Goal: Task Accomplishment & Management: Use online tool/utility

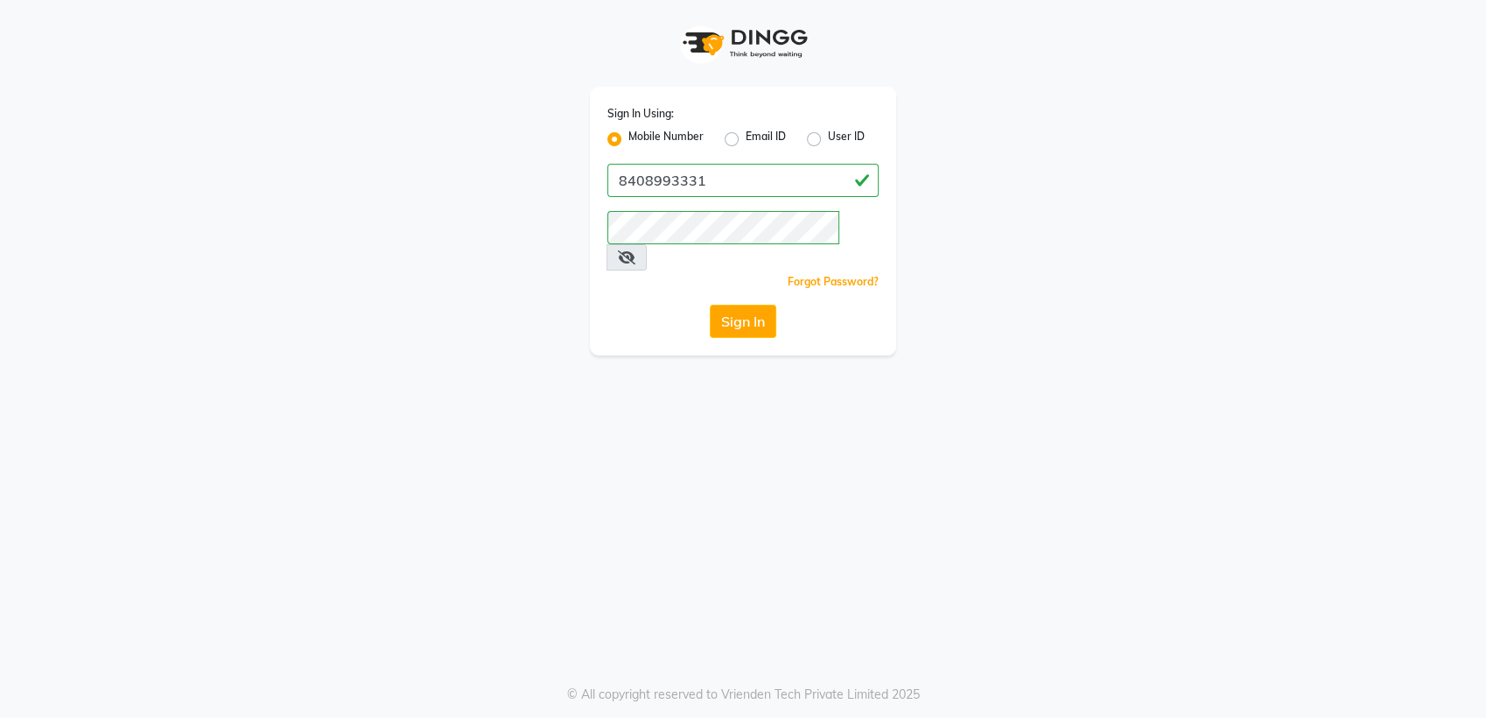
click at [507, 113] on div "Sign In Using: Mobile Number Email ID User ID 8408993331 Remember me Forgot Pas…" at bounding box center [743, 177] width 998 height 355
click at [997, 262] on div "Sign In Using: Mobile Number Email ID User ID 8408993331 Remember me Forgot Pas…" at bounding box center [743, 177] width 998 height 355
click at [489, 320] on div "Sign In Using: Mobile Number Email ID User ID 8408993331 Remember me Forgot Pas…" at bounding box center [743, 177] width 998 height 355
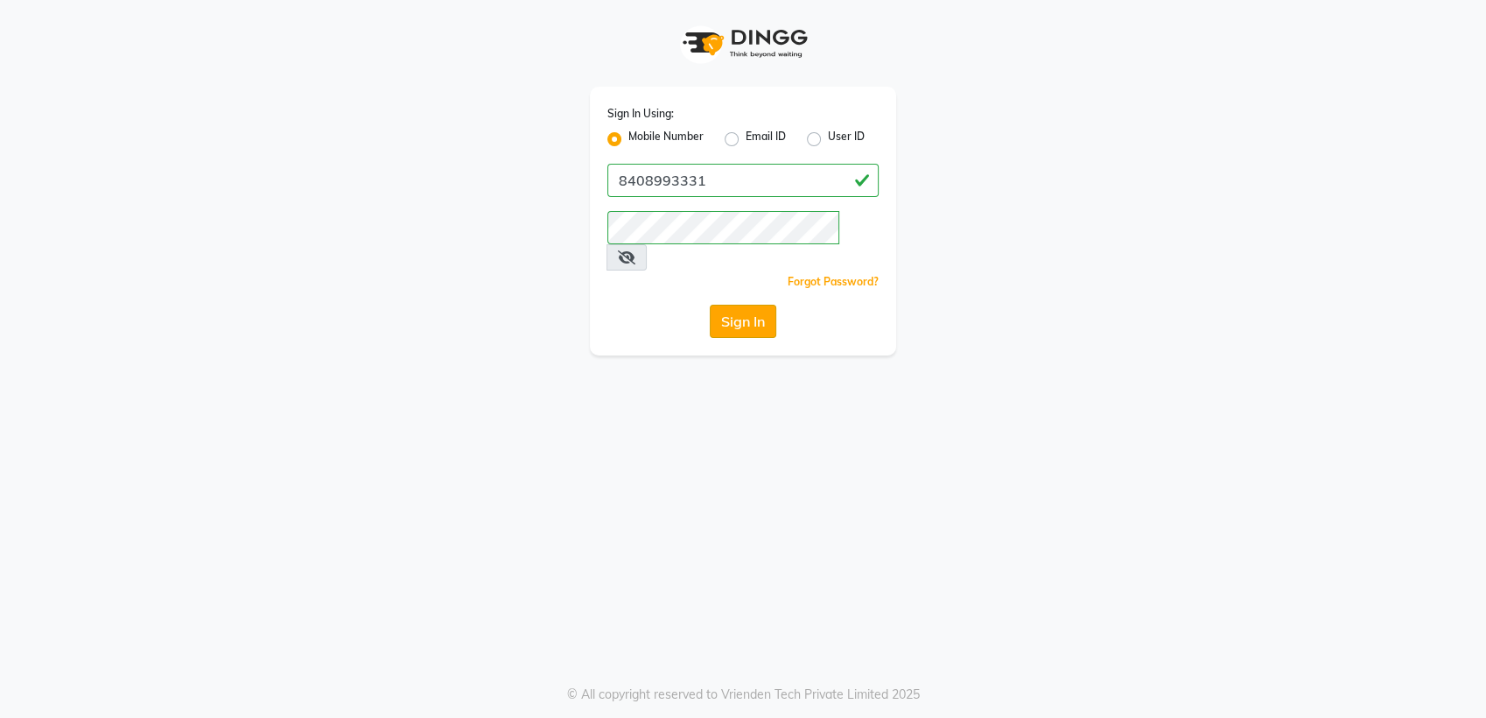
click at [728, 305] on button "Sign In" at bounding box center [743, 321] width 67 height 33
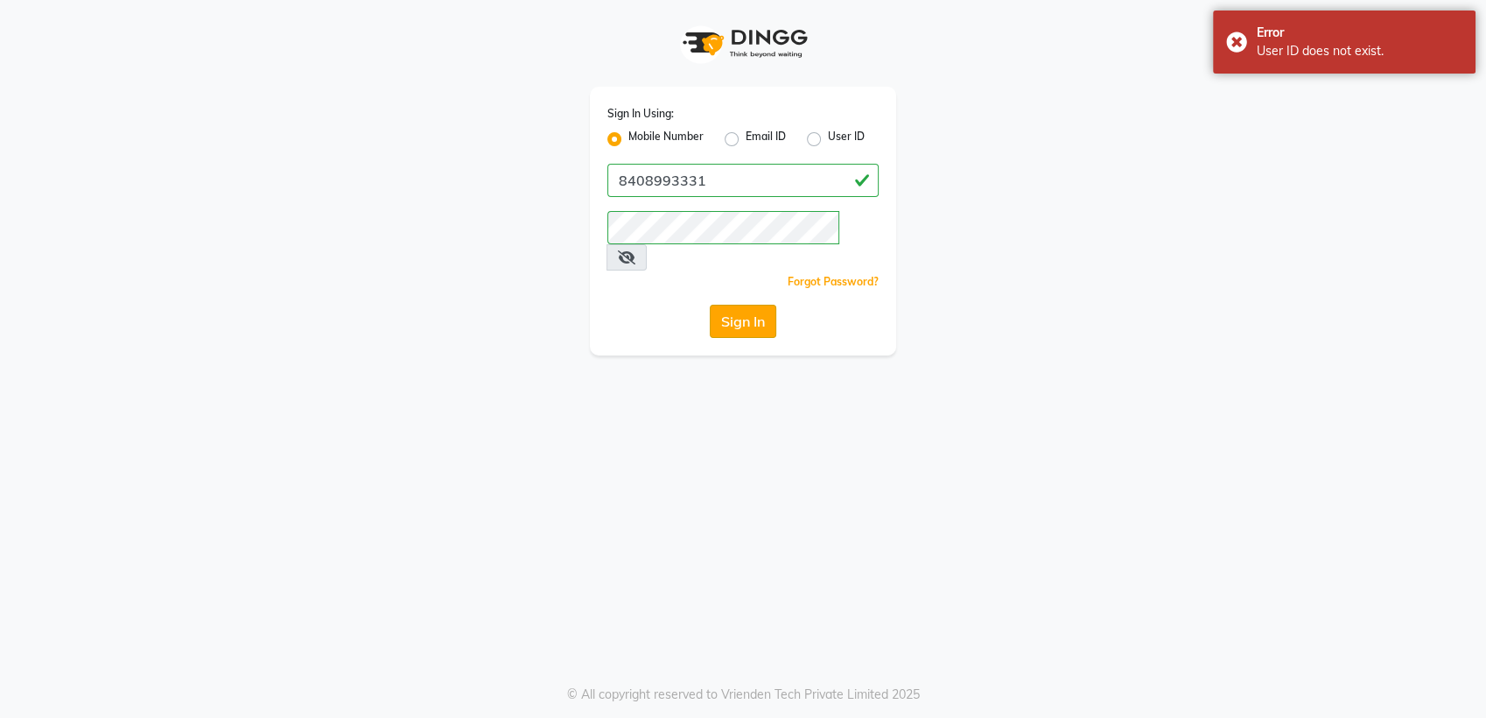
click at [732, 305] on button "Sign In" at bounding box center [743, 321] width 67 height 33
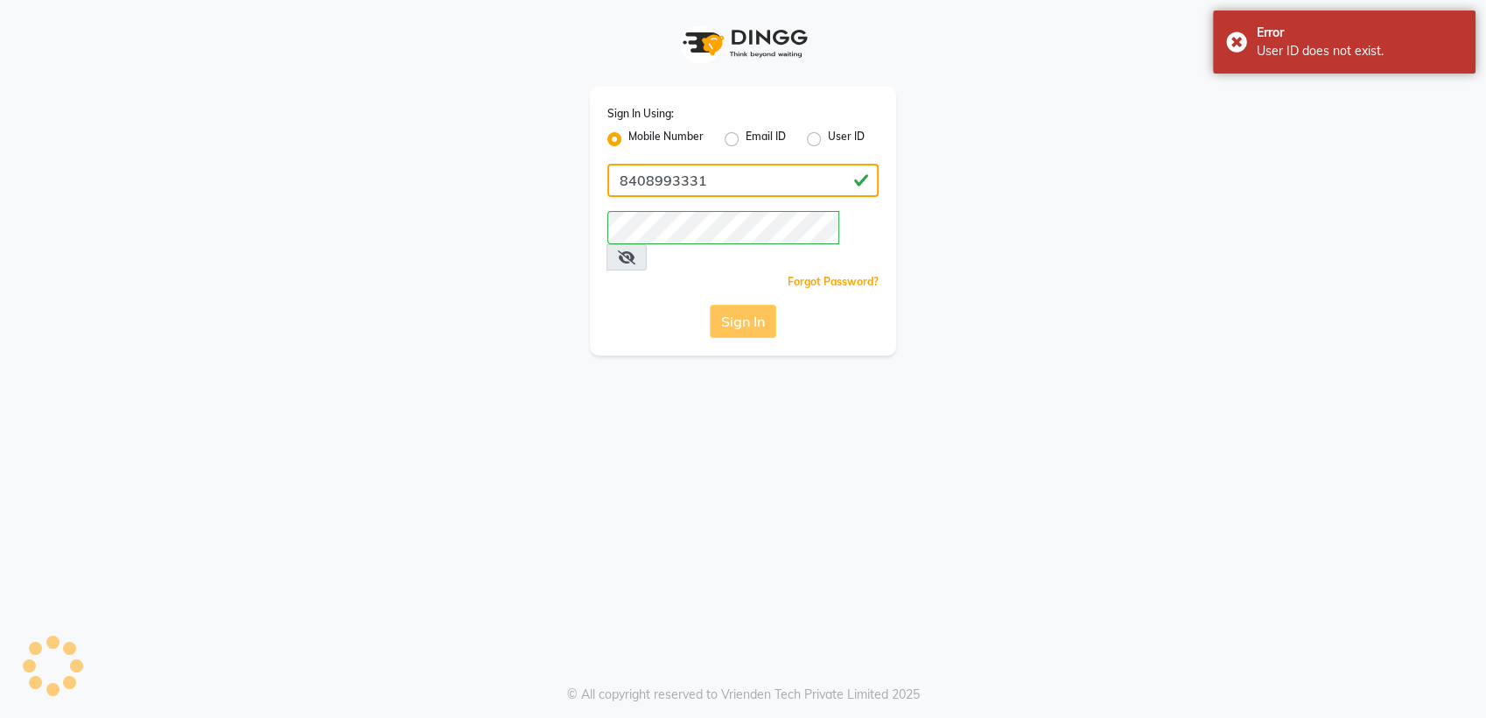
click at [809, 179] on input "8408993331" at bounding box center [742, 180] width 271 height 33
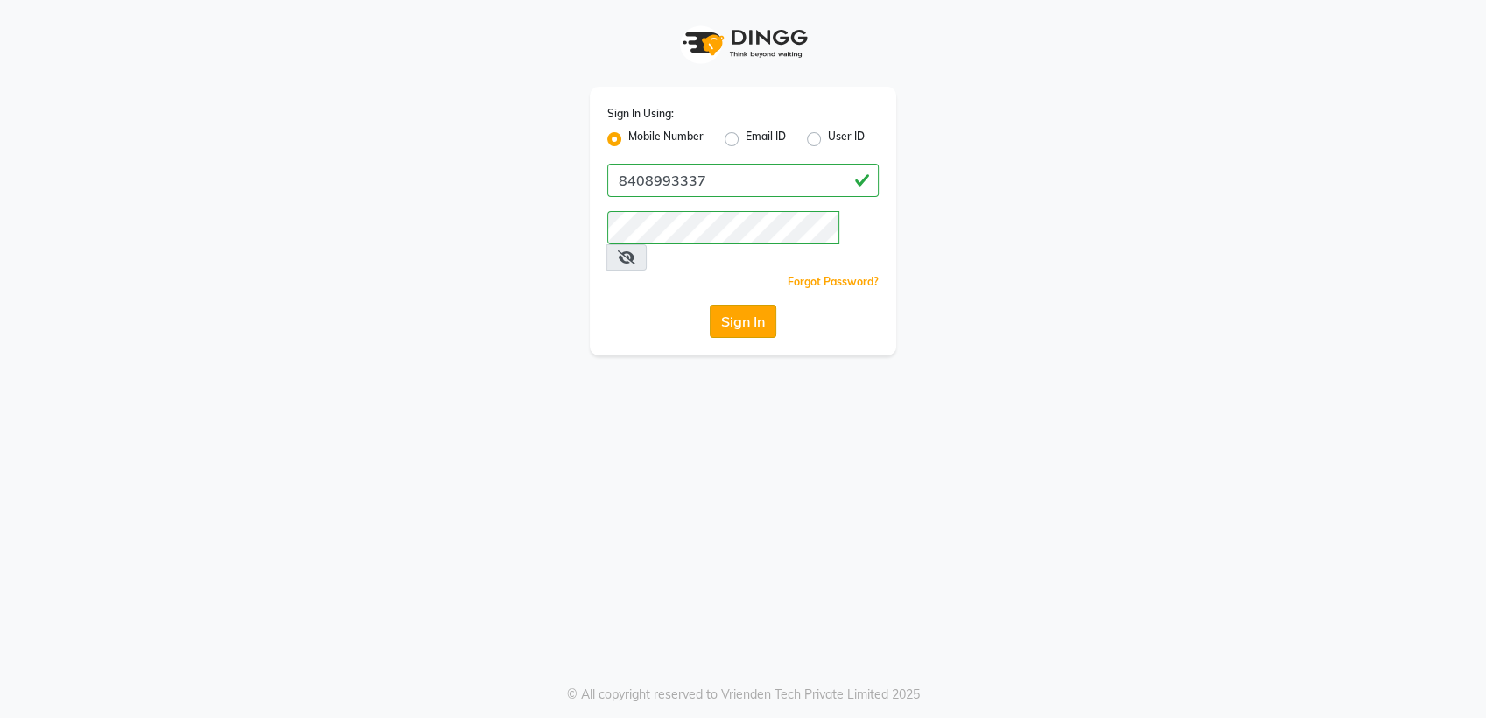
click at [748, 305] on button "Sign In" at bounding box center [743, 321] width 67 height 33
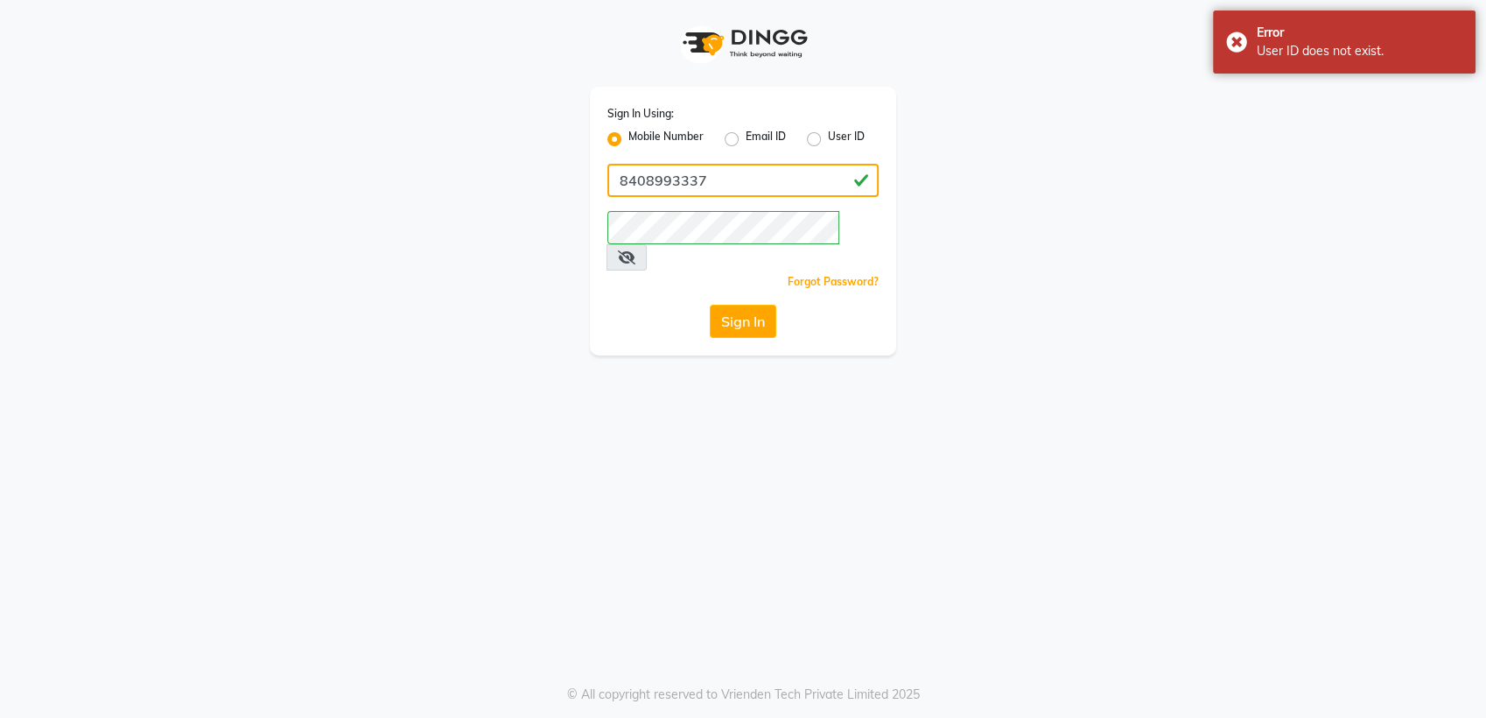
click at [776, 193] on input "8408993337" at bounding box center [742, 180] width 271 height 33
type input "8408993331"
click at [749, 305] on button "Sign In" at bounding box center [743, 321] width 67 height 33
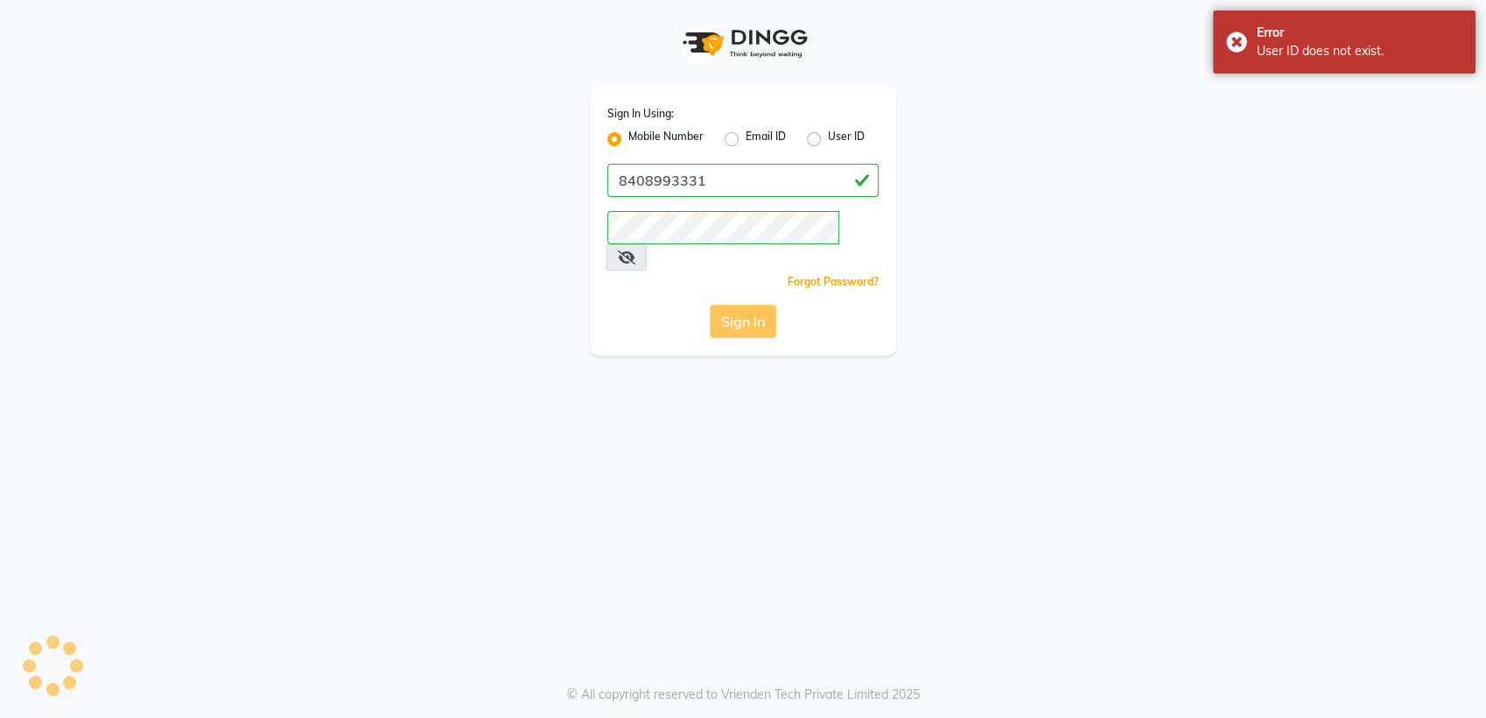
click at [749, 305] on div "Sign In" at bounding box center [742, 321] width 271 height 33
